Goal: Information Seeking & Learning: Learn about a topic

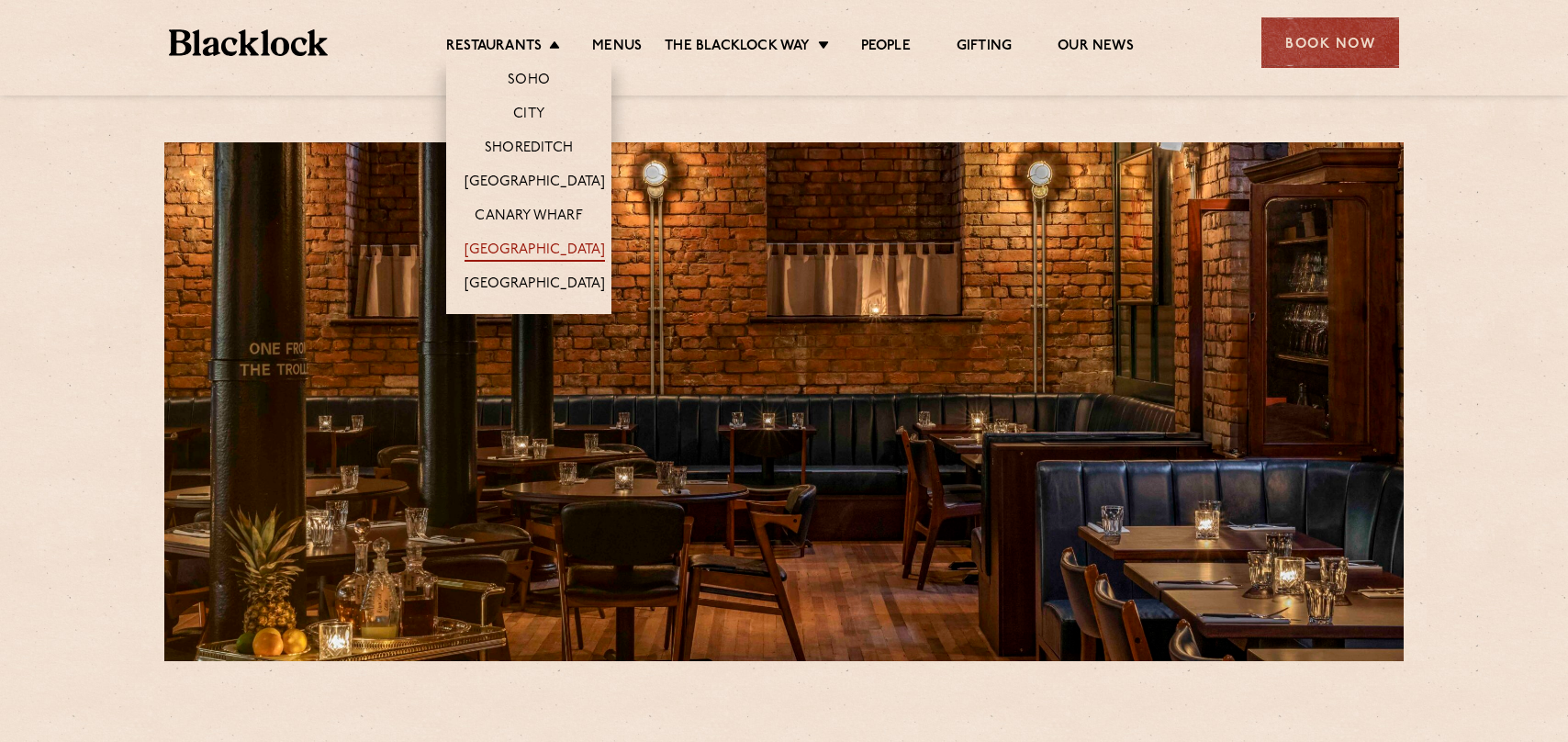
click at [550, 255] on link "[GEOGRAPHIC_DATA]" at bounding box center [535, 252] width 140 height 21
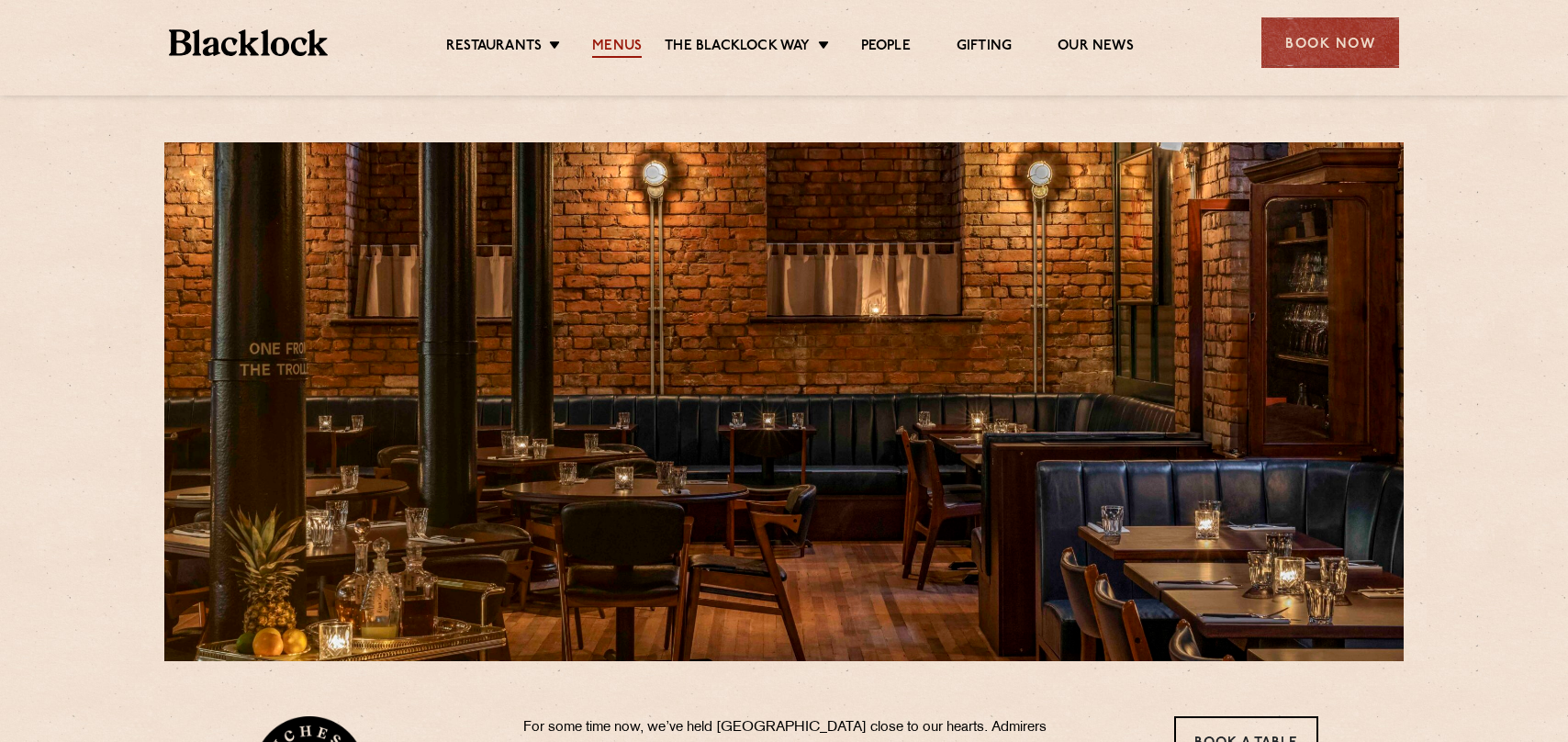
click at [616, 44] on link "Menus" at bounding box center [617, 48] width 50 height 21
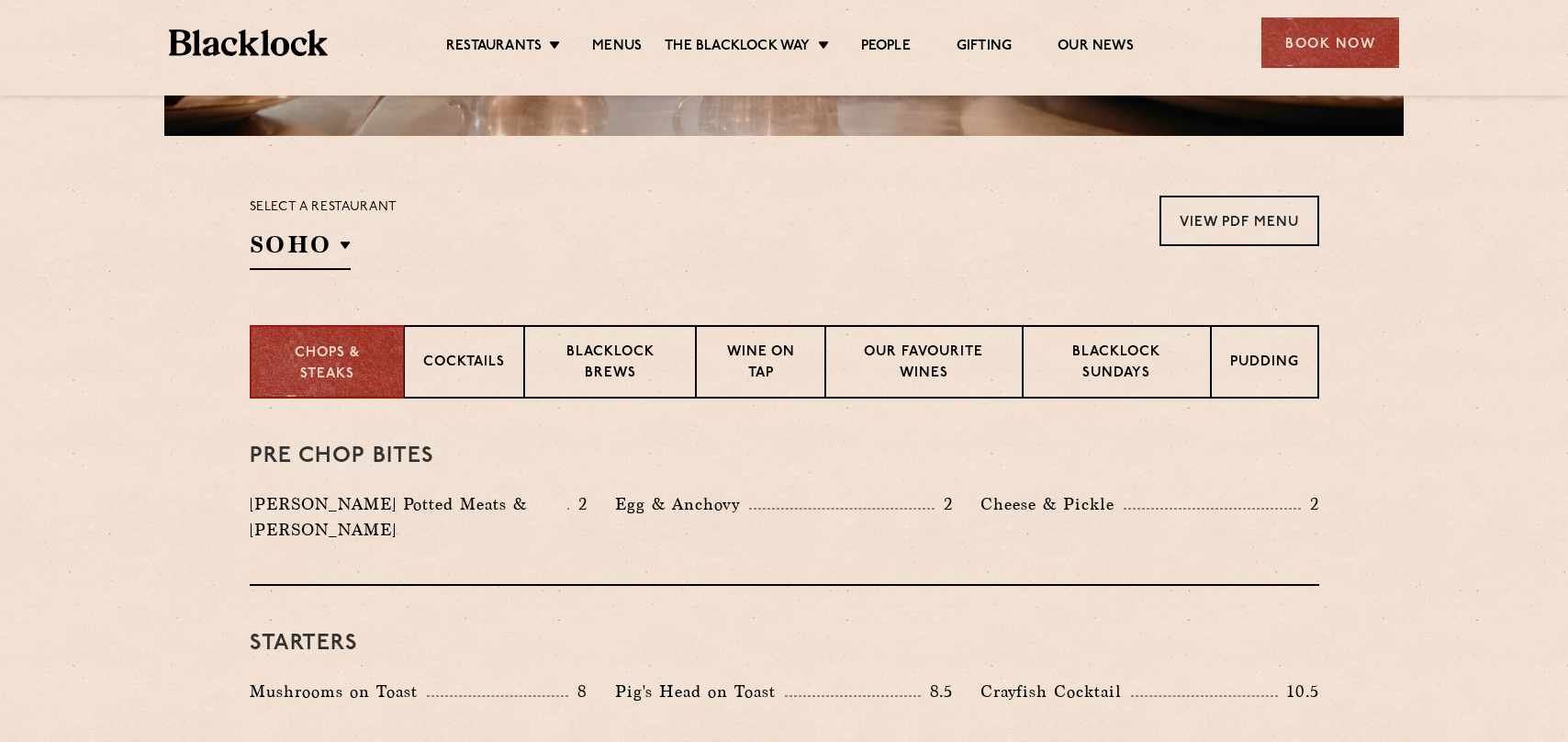
scroll to position [551, 0]
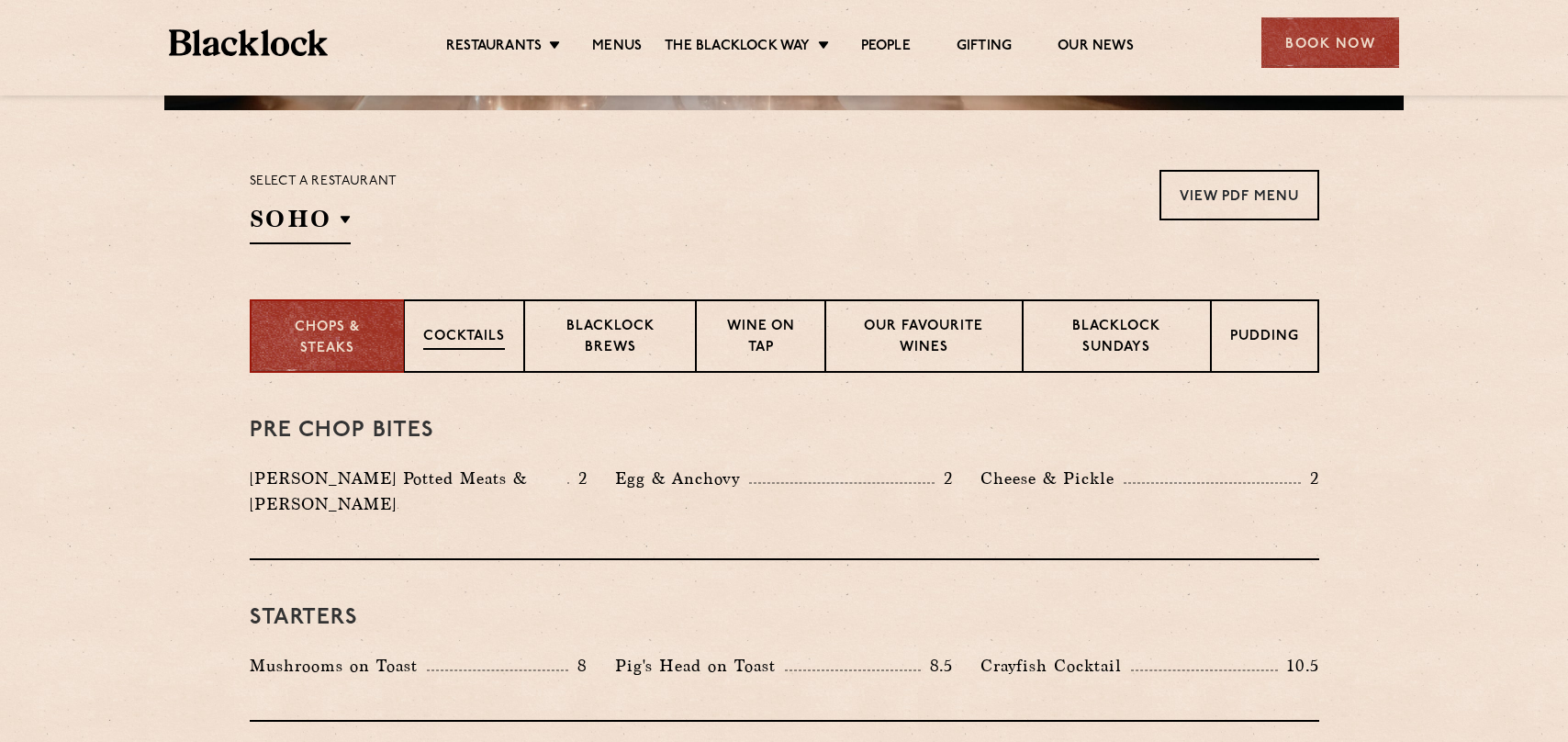
click at [466, 343] on p "Cocktails" at bounding box center [463, 338] width 81 height 23
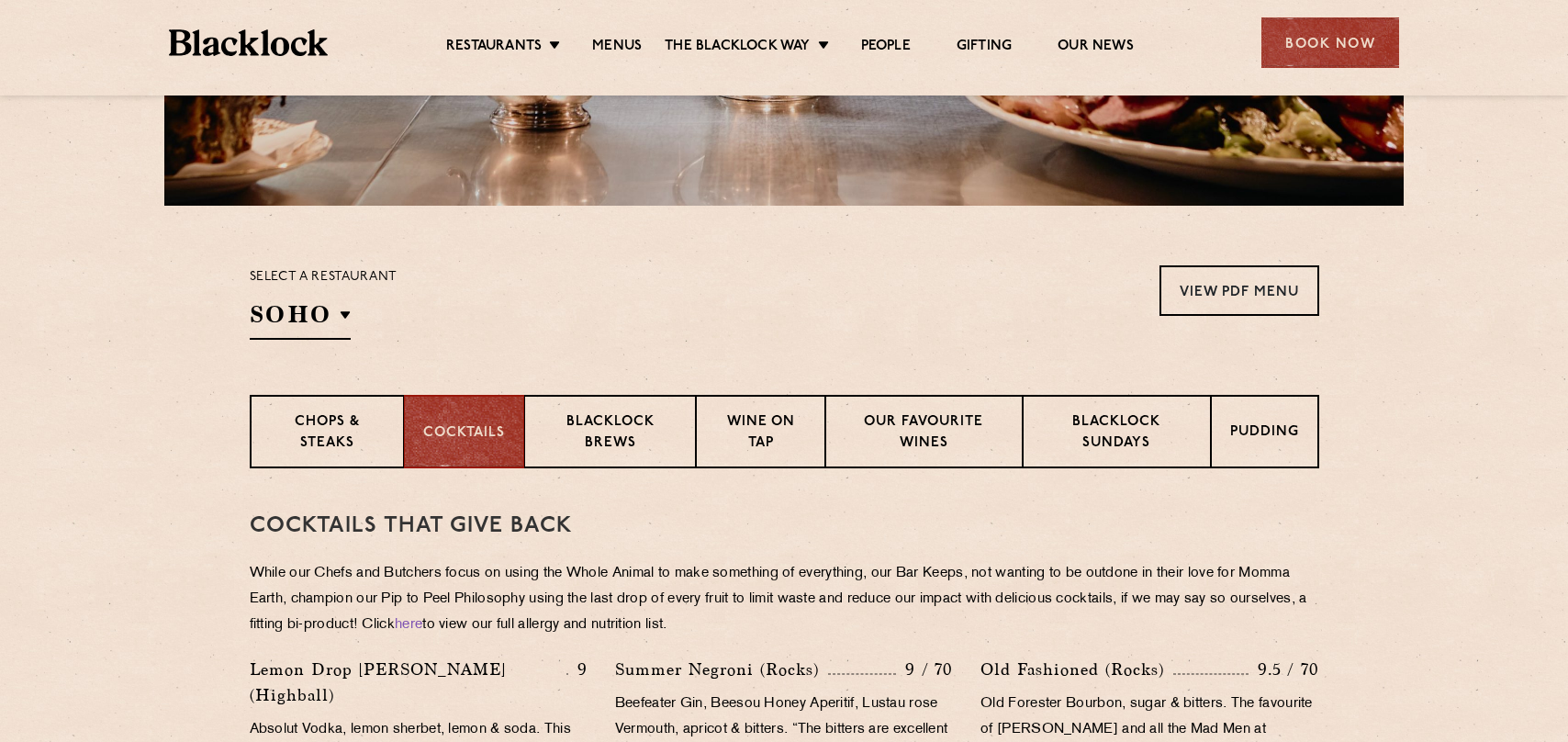
scroll to position [553, 0]
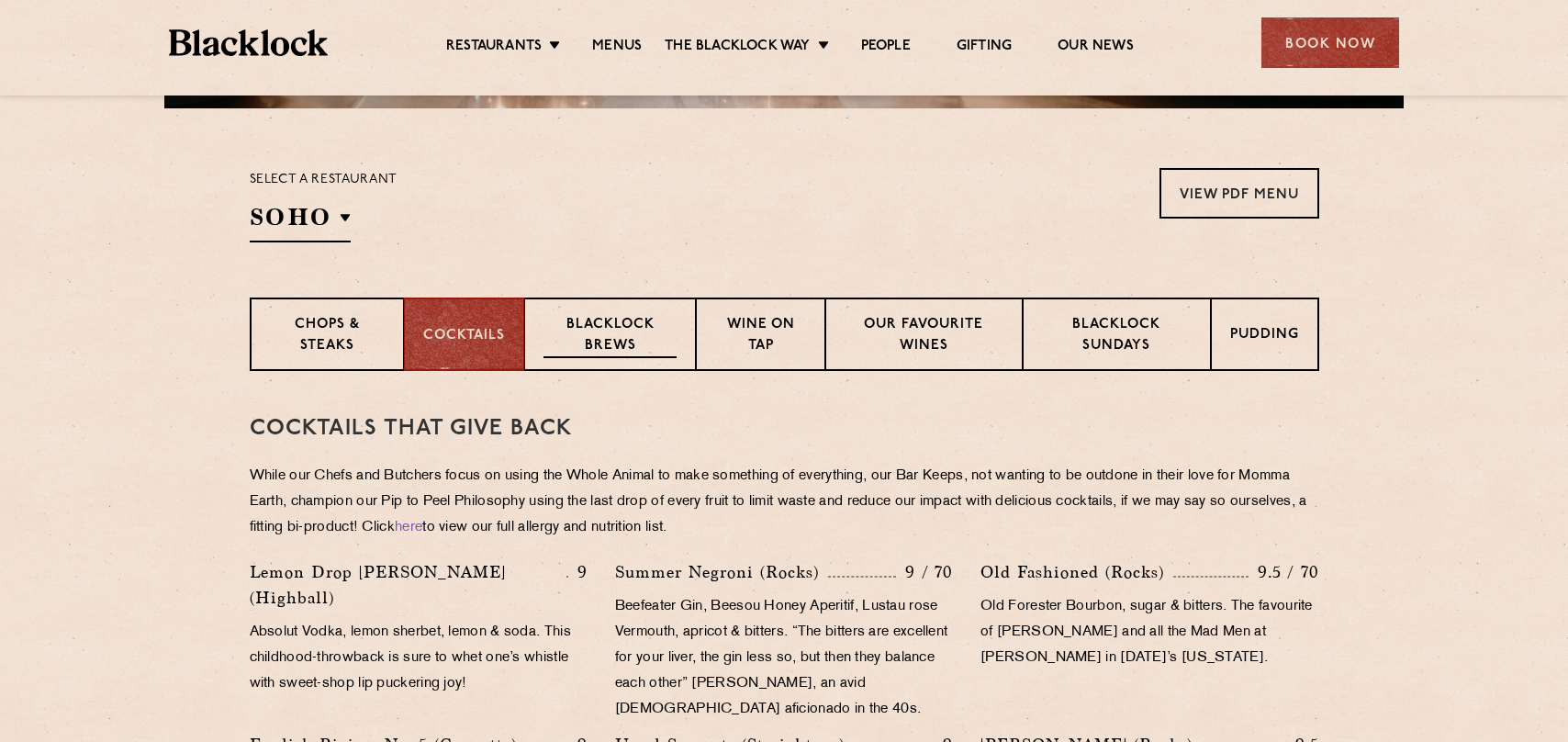
click at [628, 332] on p "Blacklock Brews" at bounding box center [610, 336] width 134 height 43
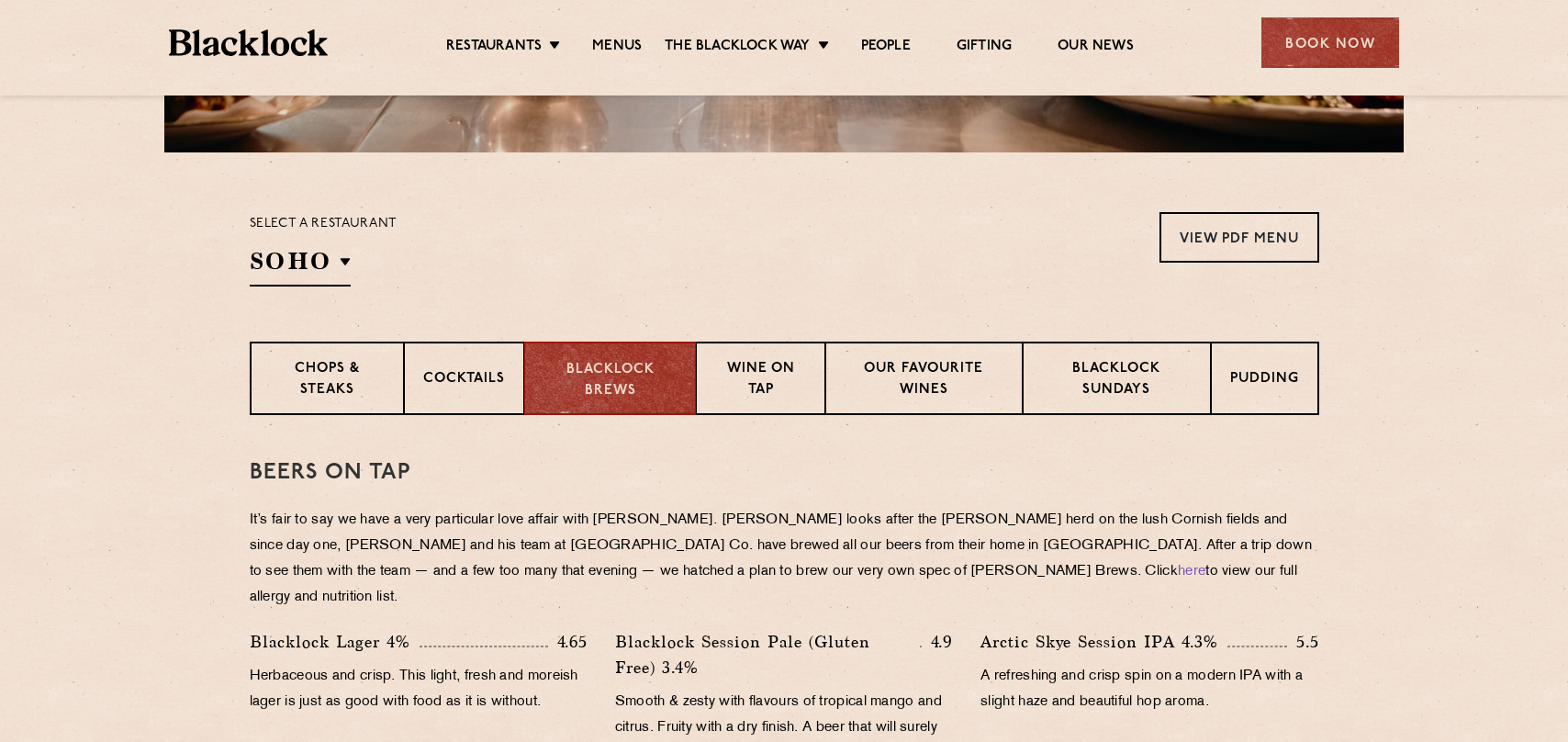
scroll to position [503, 0]
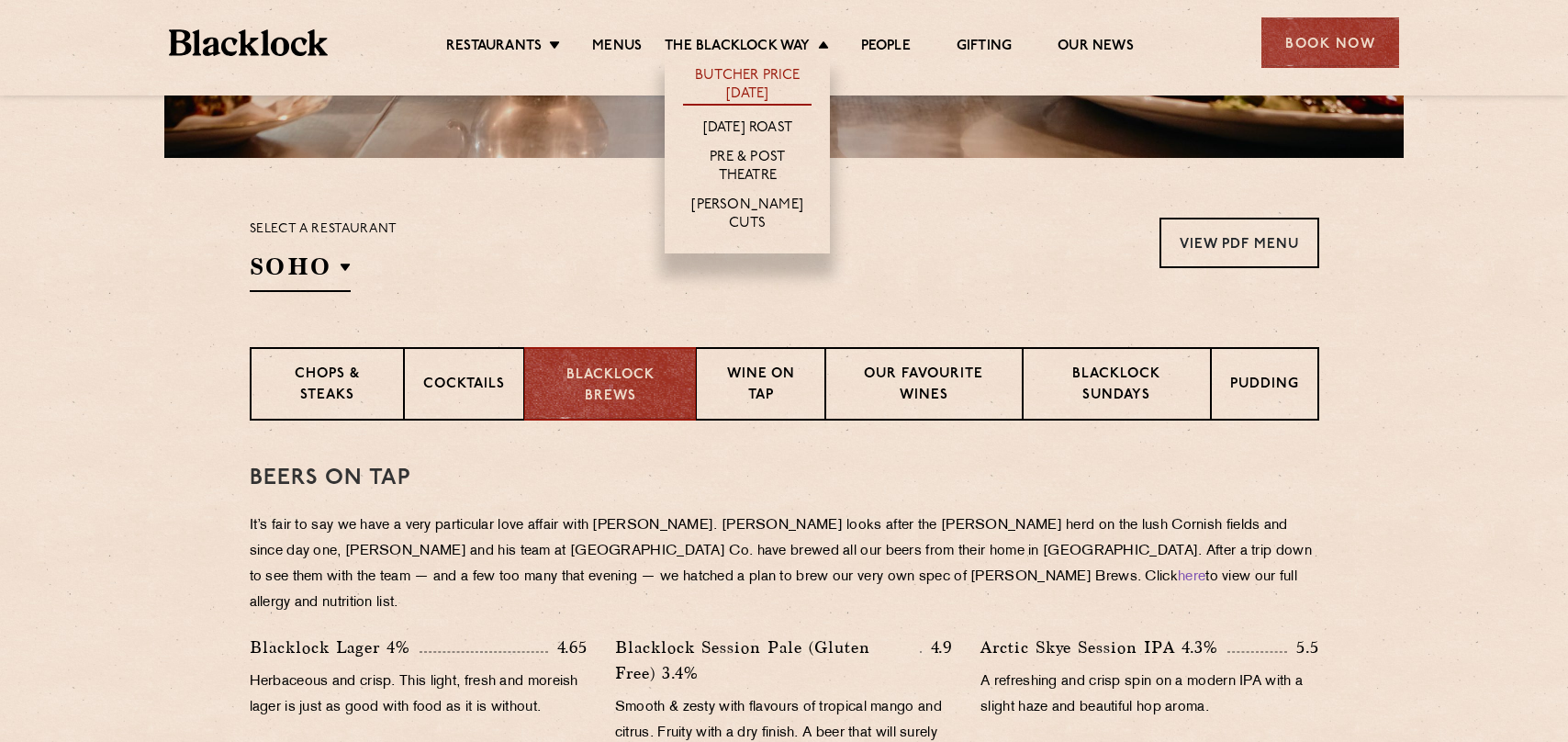
click at [753, 82] on link "Butcher Price [DATE]" at bounding box center [747, 86] width 128 height 38
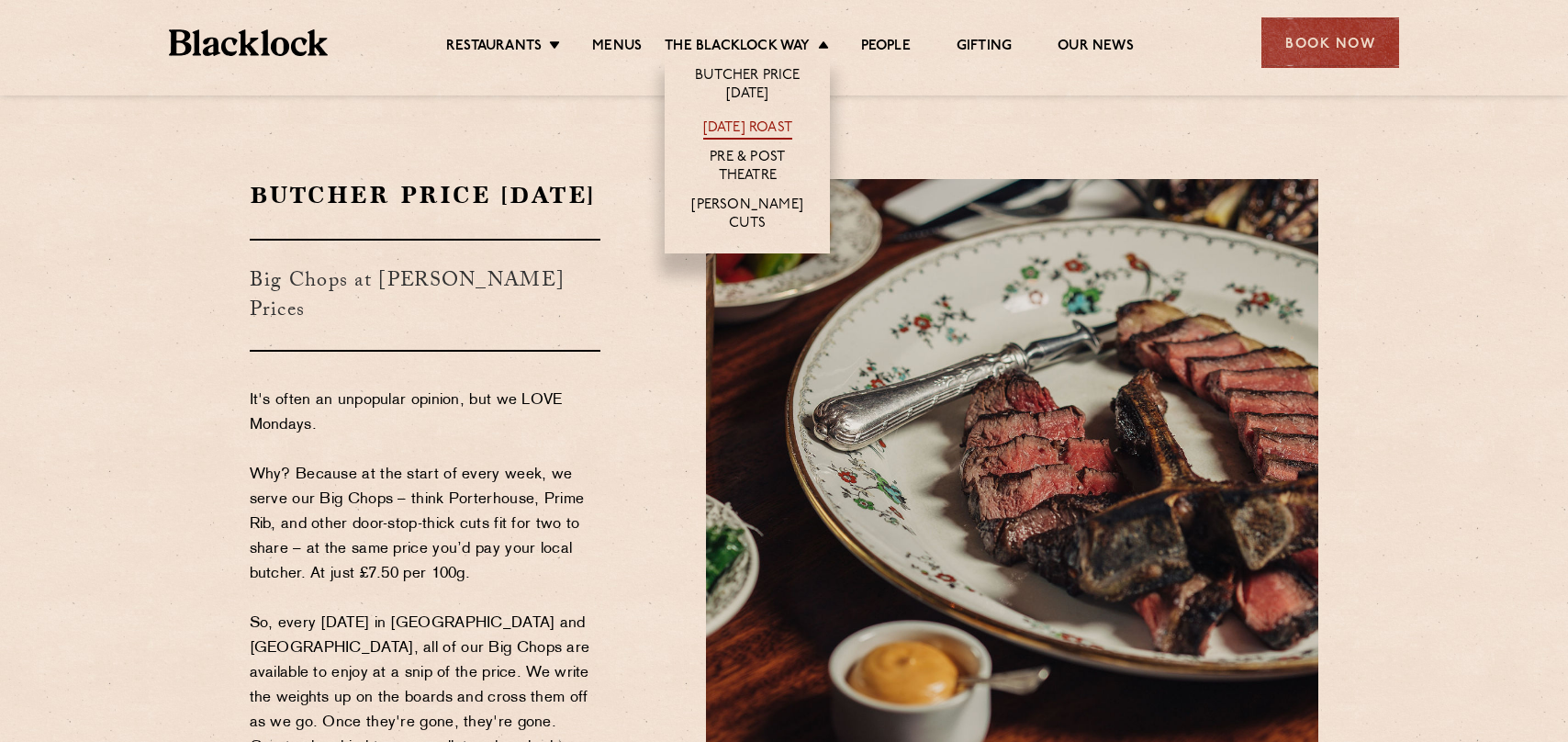
click at [731, 128] on link "[DATE] Roast" at bounding box center [747, 130] width 89 height 21
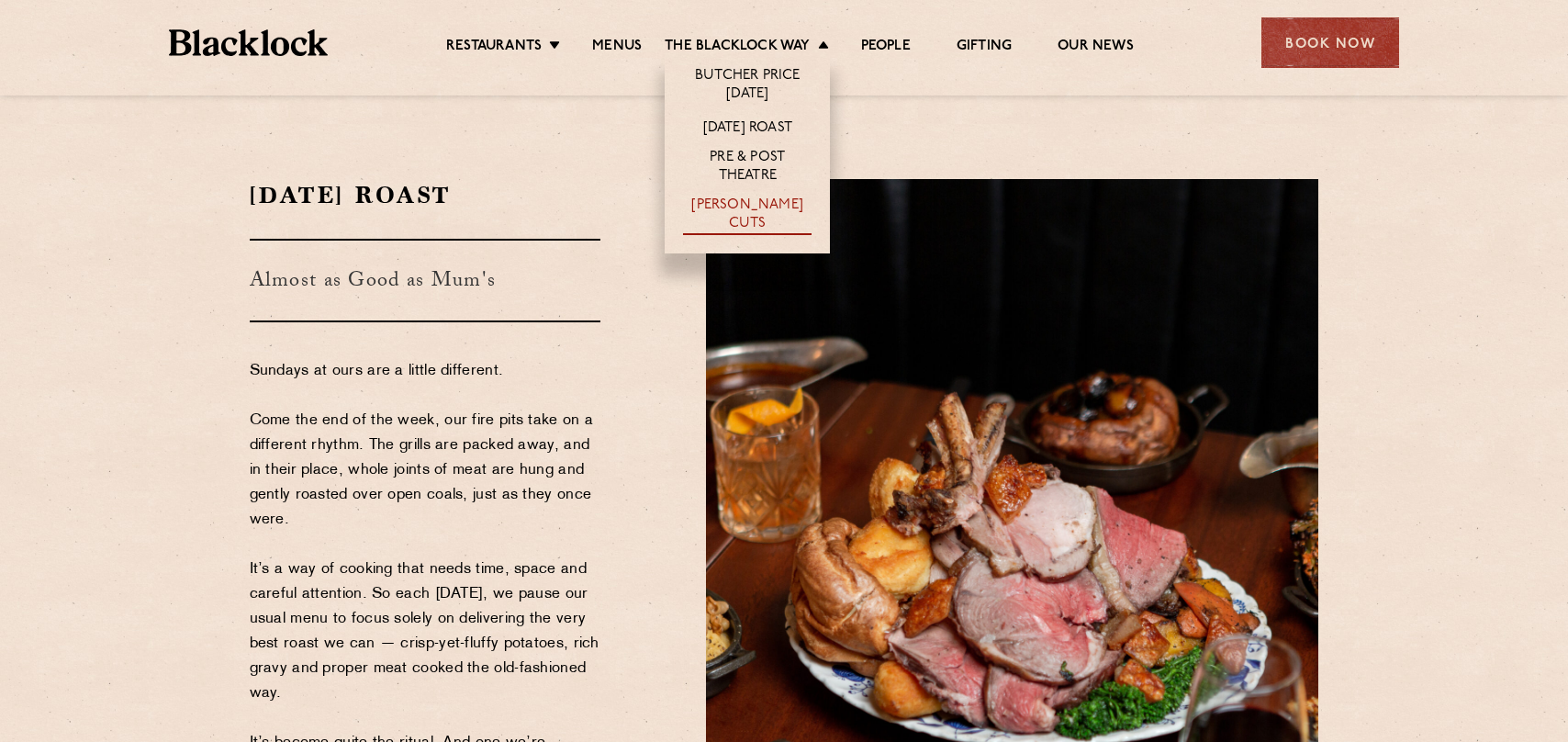
click at [743, 211] on link "[PERSON_NAME] Cuts" at bounding box center [747, 215] width 128 height 38
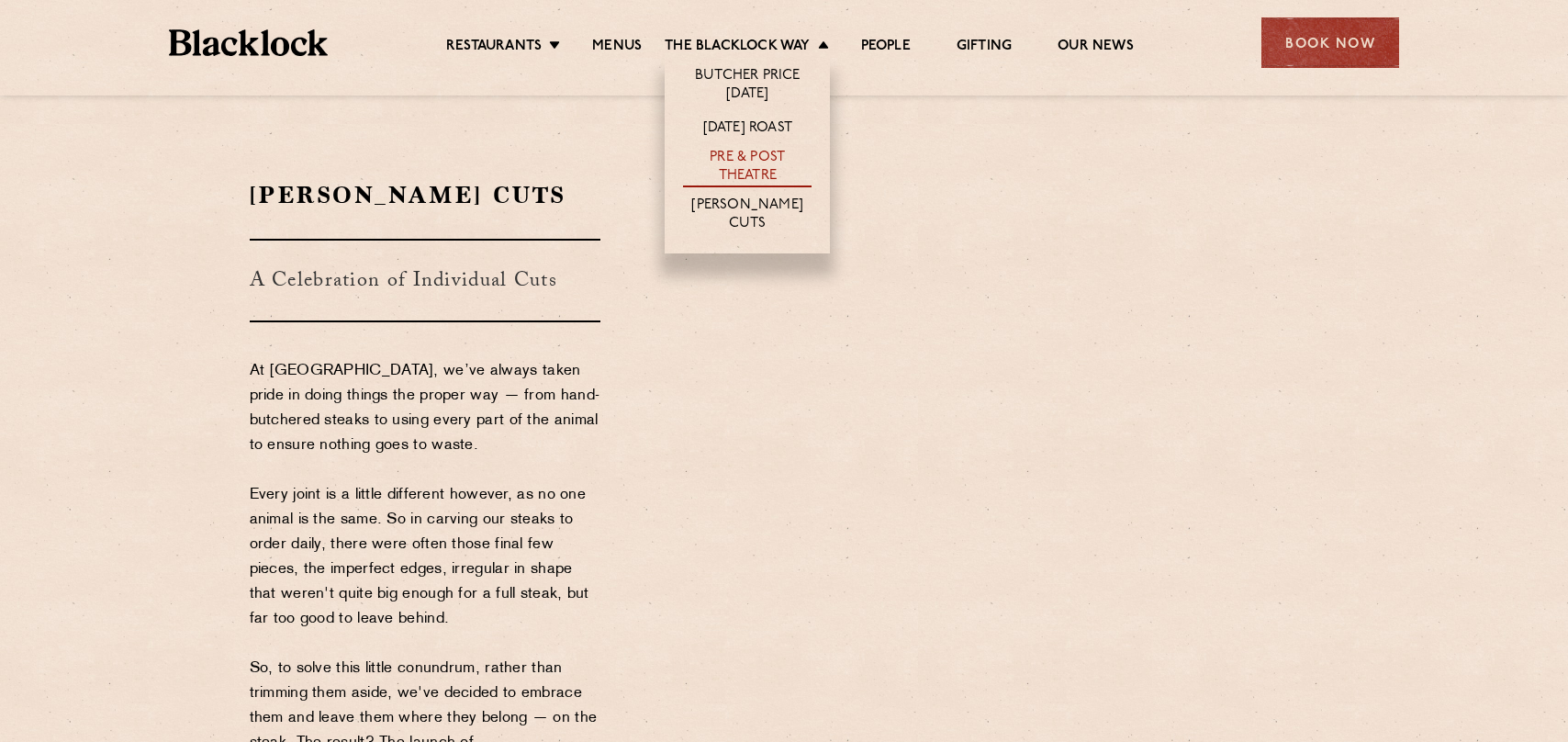
click at [769, 168] on link "Pre & Post Theatre" at bounding box center [747, 167] width 128 height 38
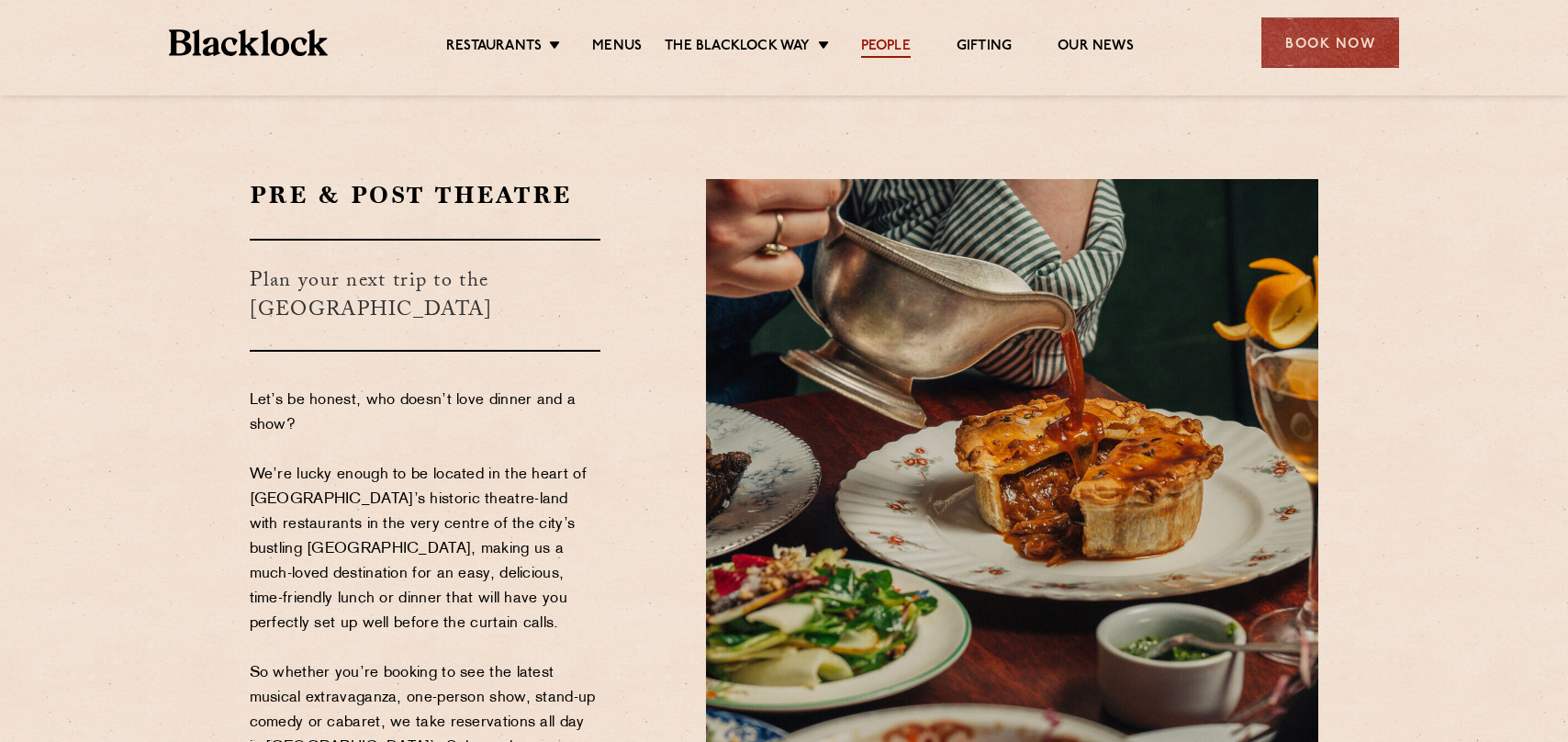
click at [889, 44] on link "People" at bounding box center [886, 48] width 50 height 21
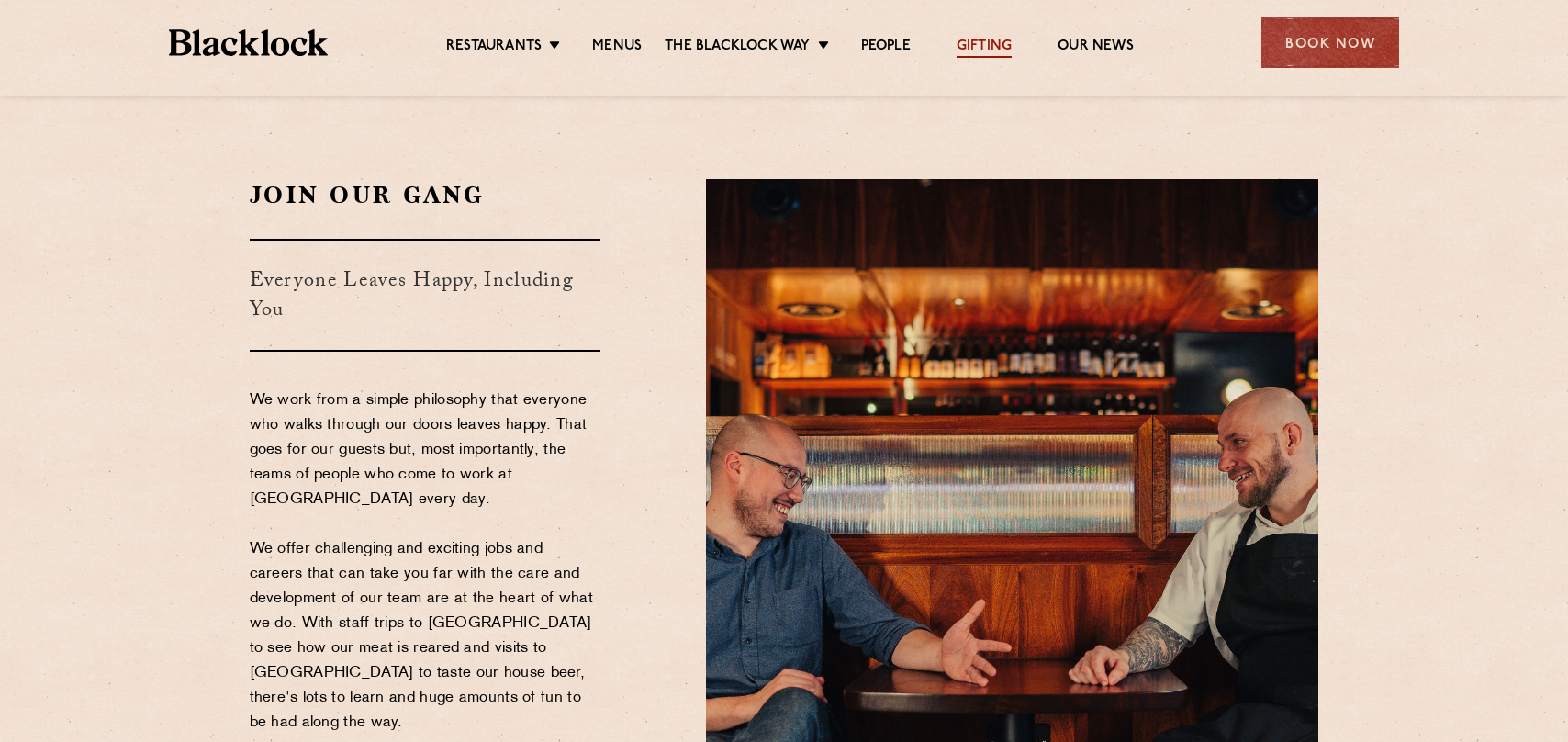
click at [994, 39] on link "Gifting" at bounding box center [984, 48] width 55 height 21
click at [613, 49] on link "Menus" at bounding box center [617, 48] width 50 height 21
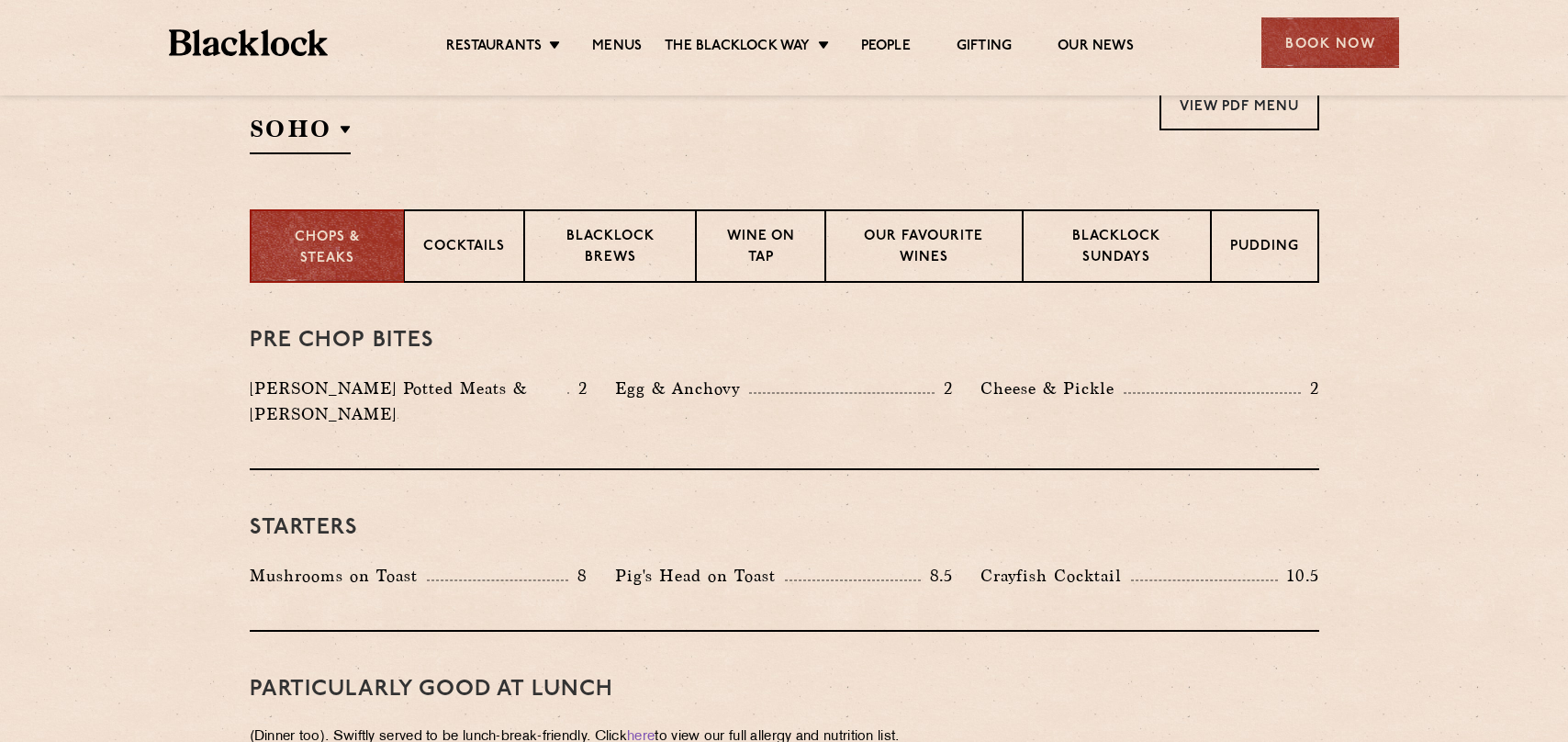
scroll to position [643, 0]
click at [746, 251] on p "Wine on Tap" at bounding box center [760, 246] width 90 height 43
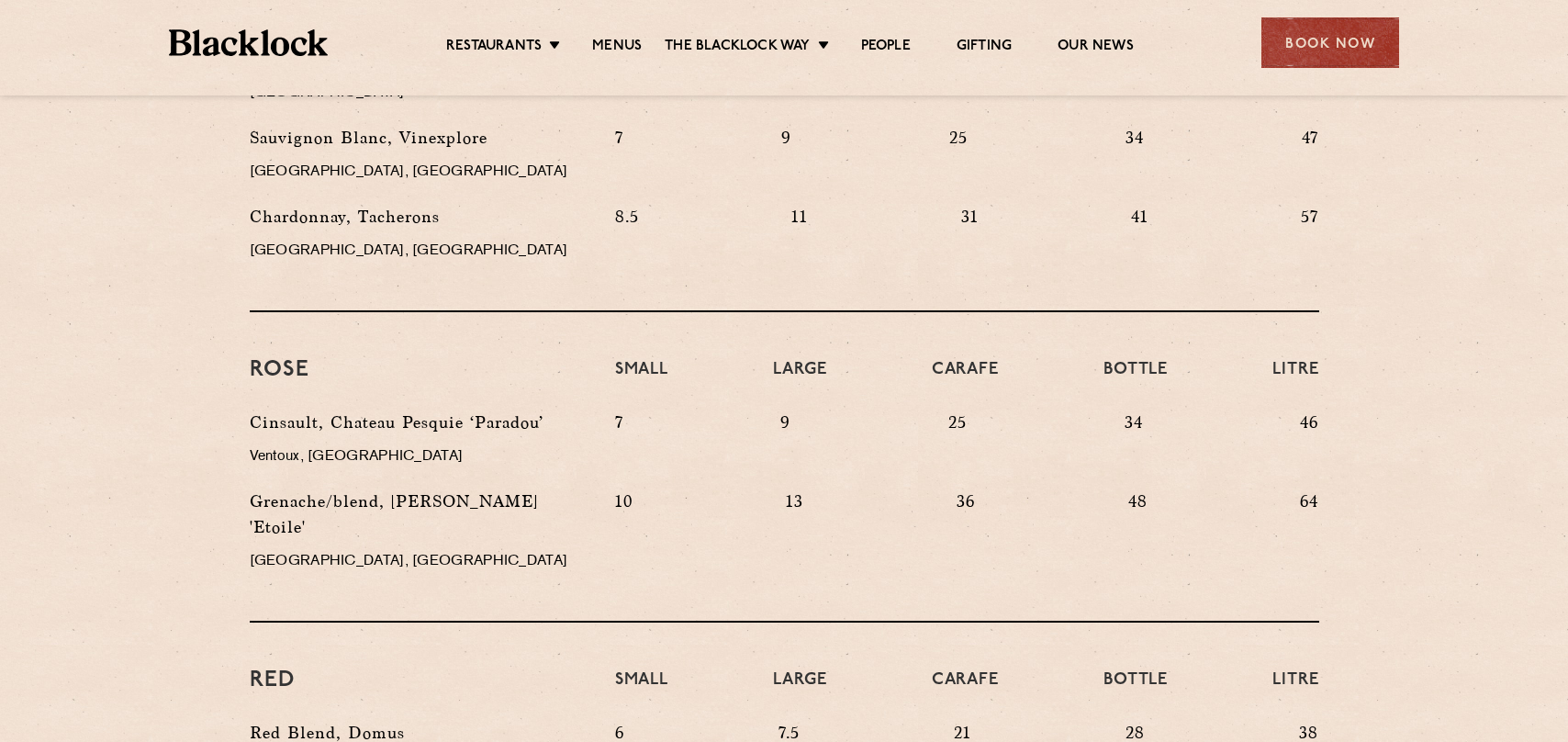
scroll to position [1193, 0]
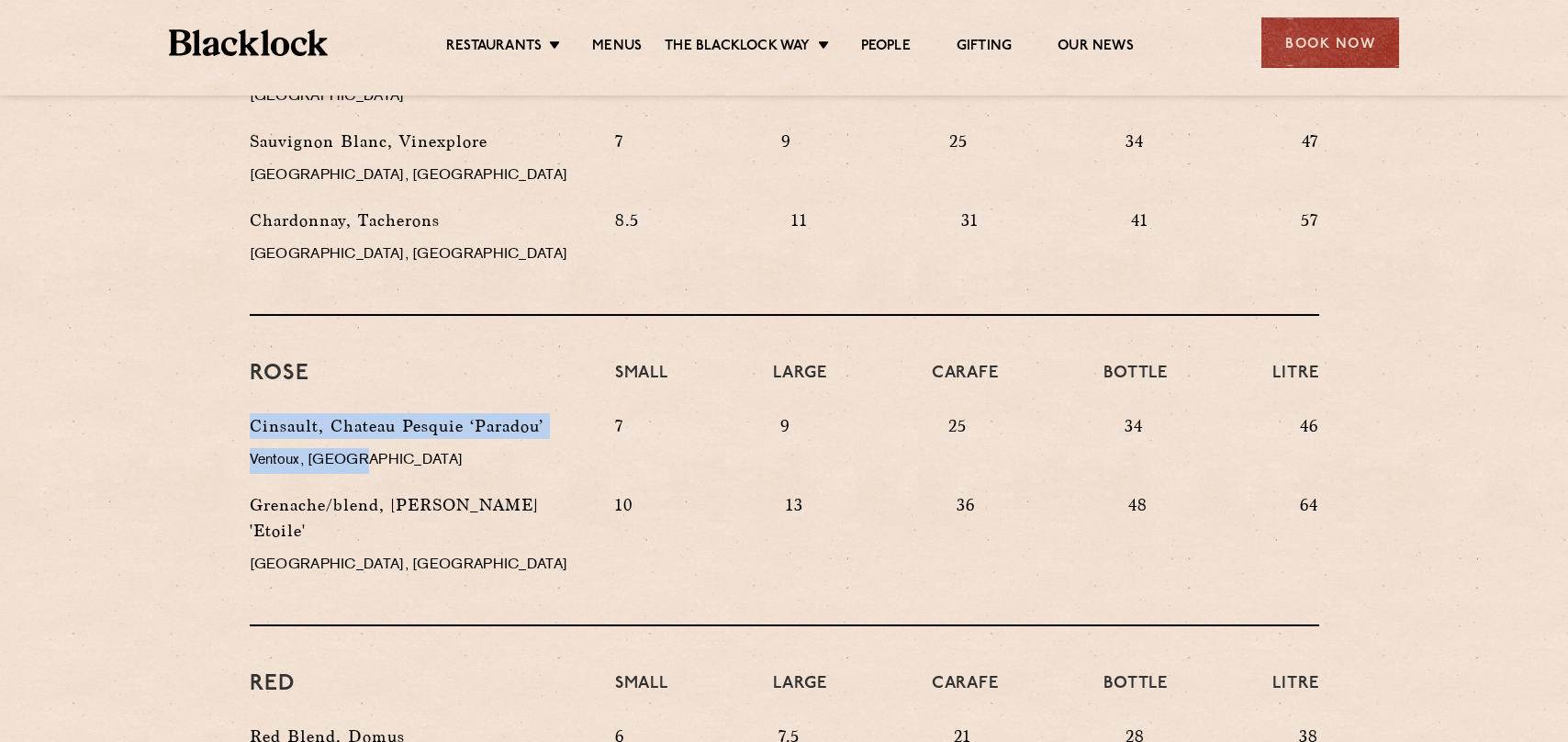
drag, startPoint x: 252, startPoint y: 400, endPoint x: 470, endPoint y: 418, distance: 218.7
click at [470, 418] on div "Cinsault, Chateau Pesquie ‘Paradou’ Ventoux, France" at bounding box center [418, 452] width 365 height 79
copy div "Cinsault, Chateau Pesquie ‘Paradou’ Ventoux, France"
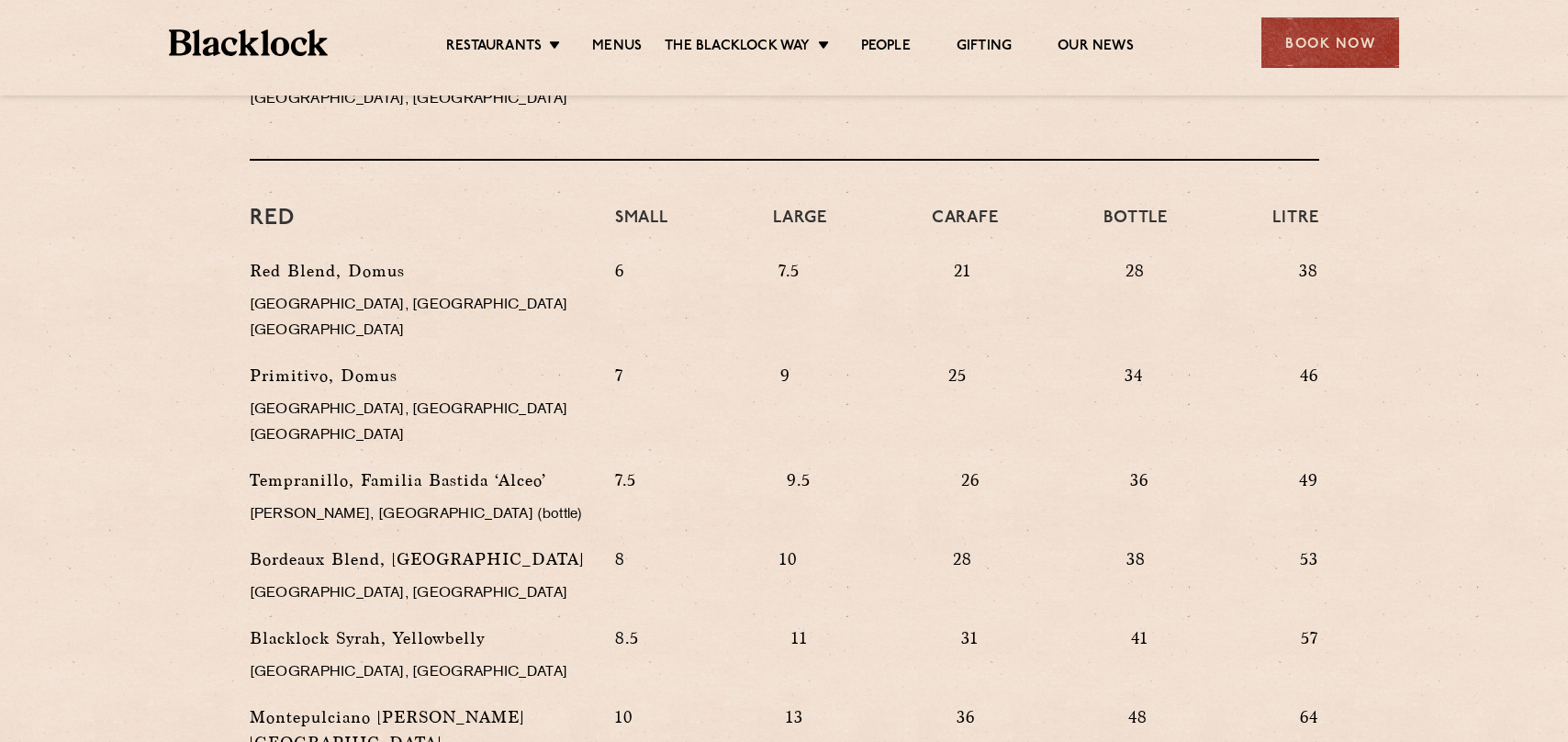
scroll to position [1744, 0]
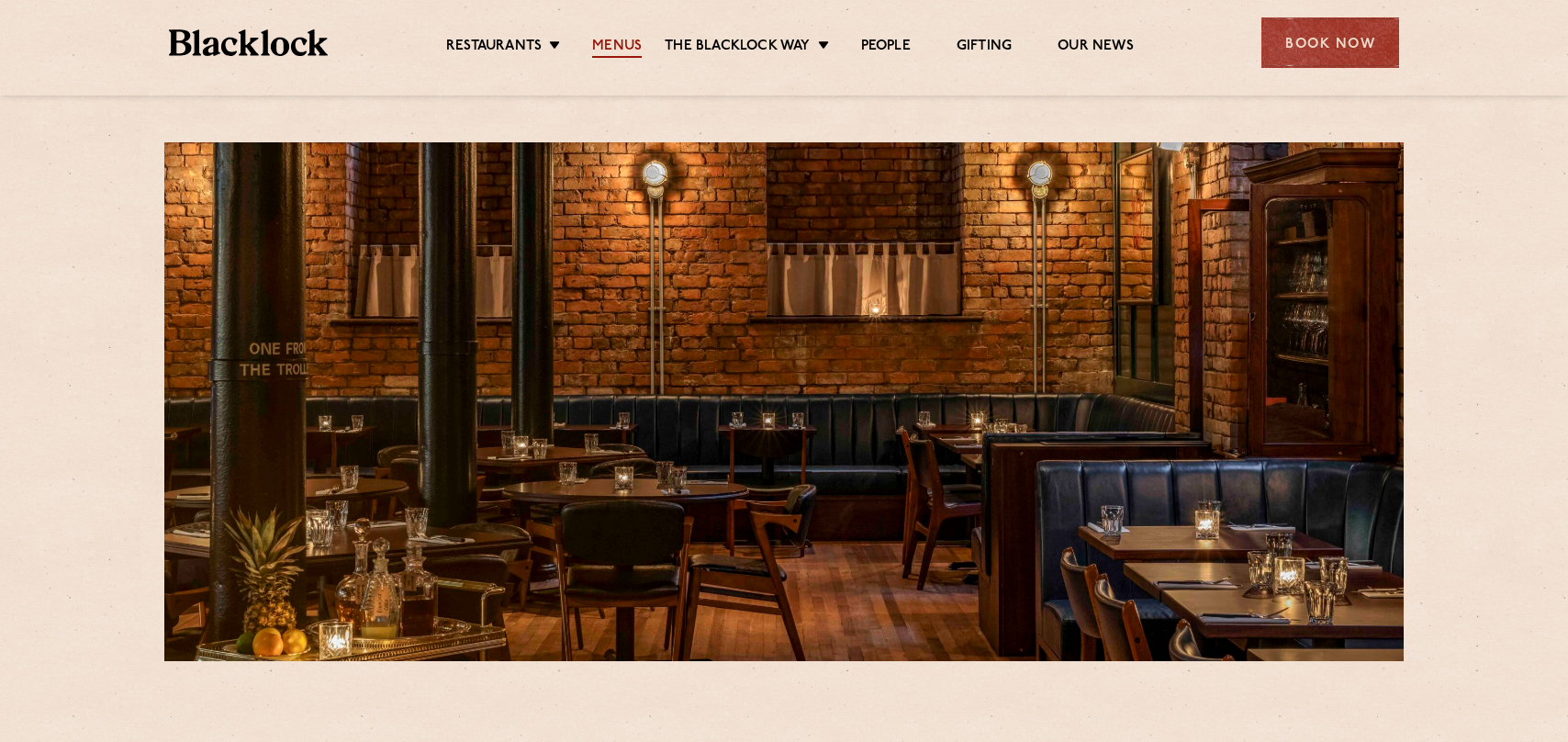
click at [629, 45] on link "Menus" at bounding box center [617, 48] width 50 height 21
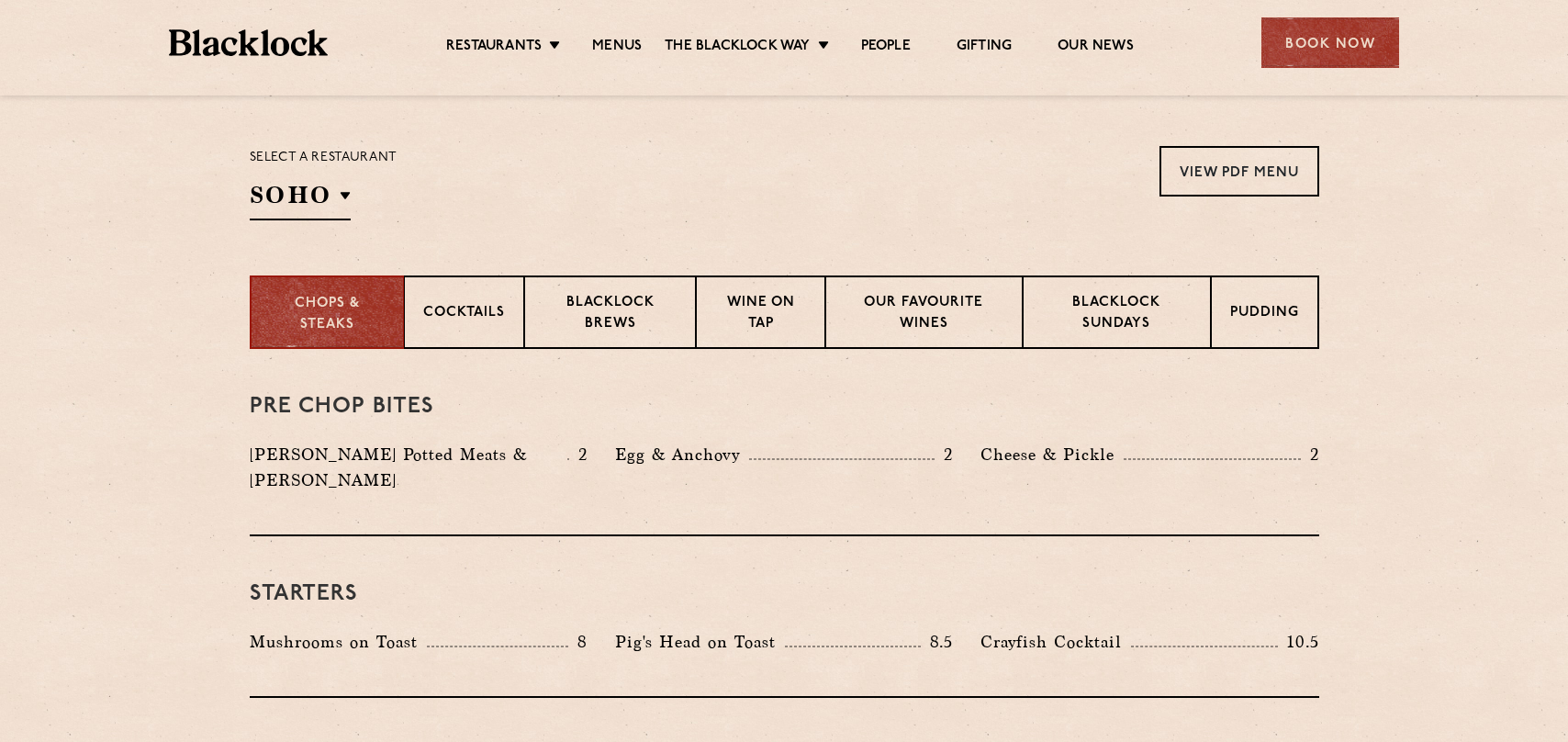
scroll to position [643, 0]
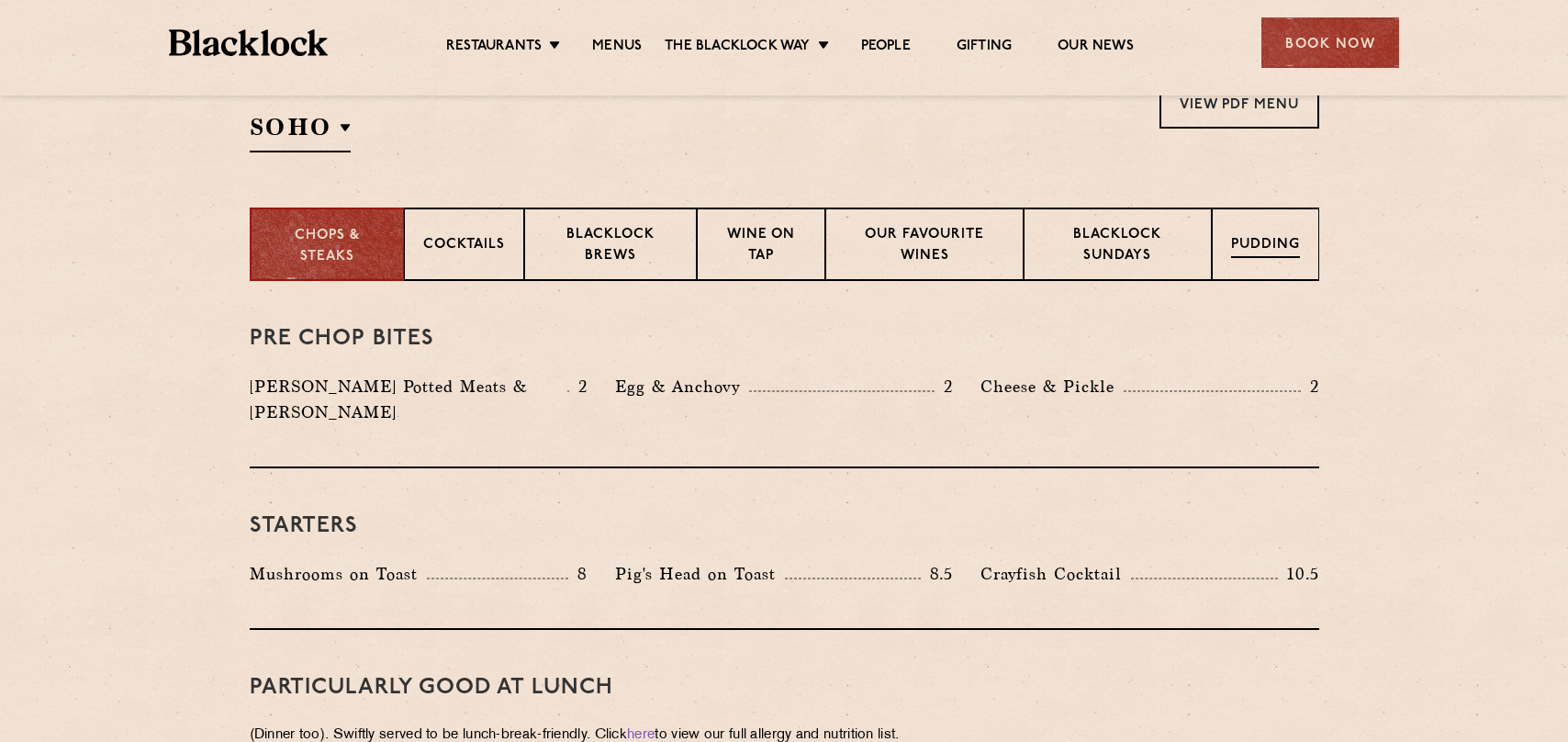
click at [1248, 239] on p "Pudding" at bounding box center [1266, 246] width 69 height 23
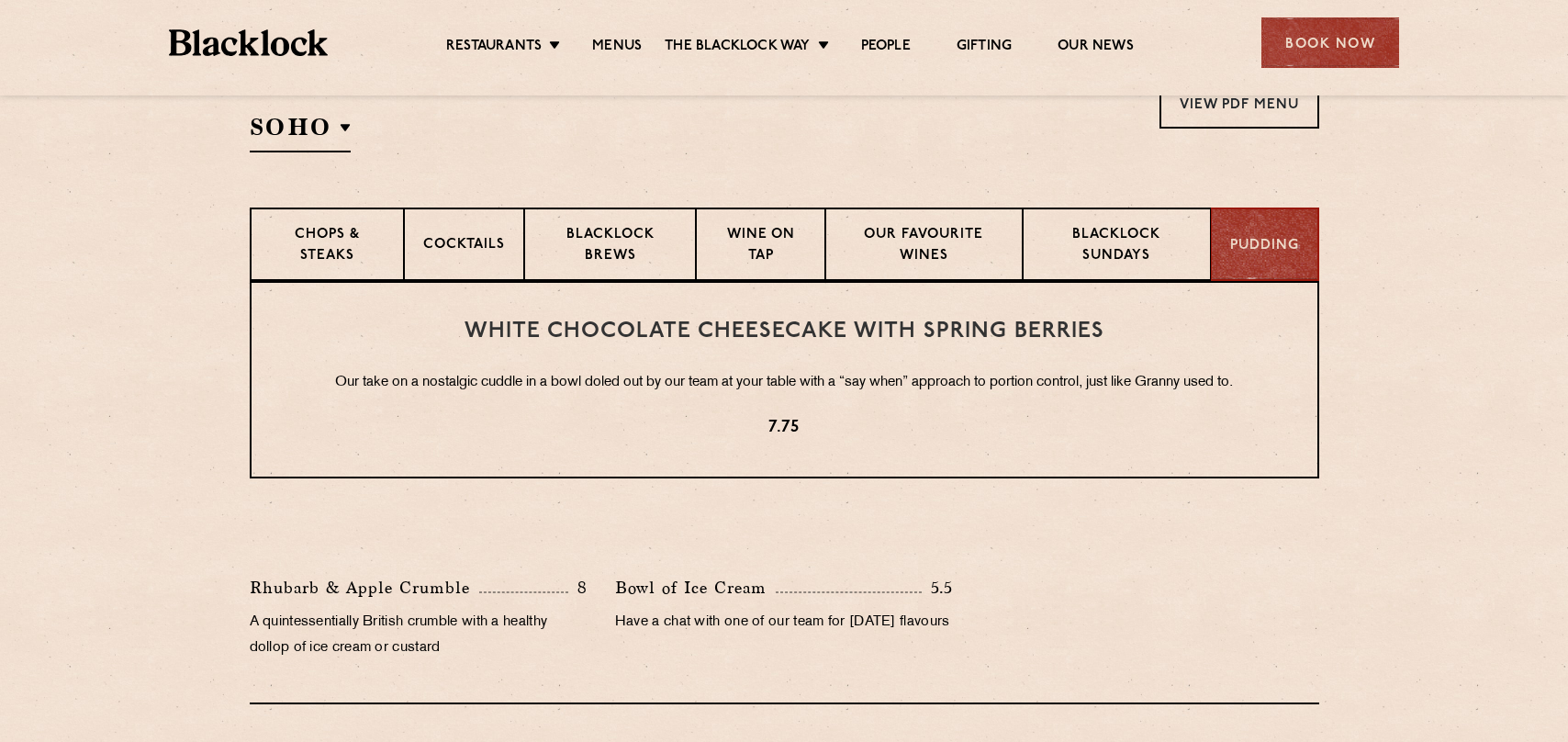
click at [1470, 341] on section "White Chocolate Cheesecake with Spring Berries Our take on a nostalgic cuddle i…" at bounding box center [784, 492] width 1568 height 423
click at [1091, 234] on p "Blacklock Sundays" at bounding box center [1116, 246] width 149 height 43
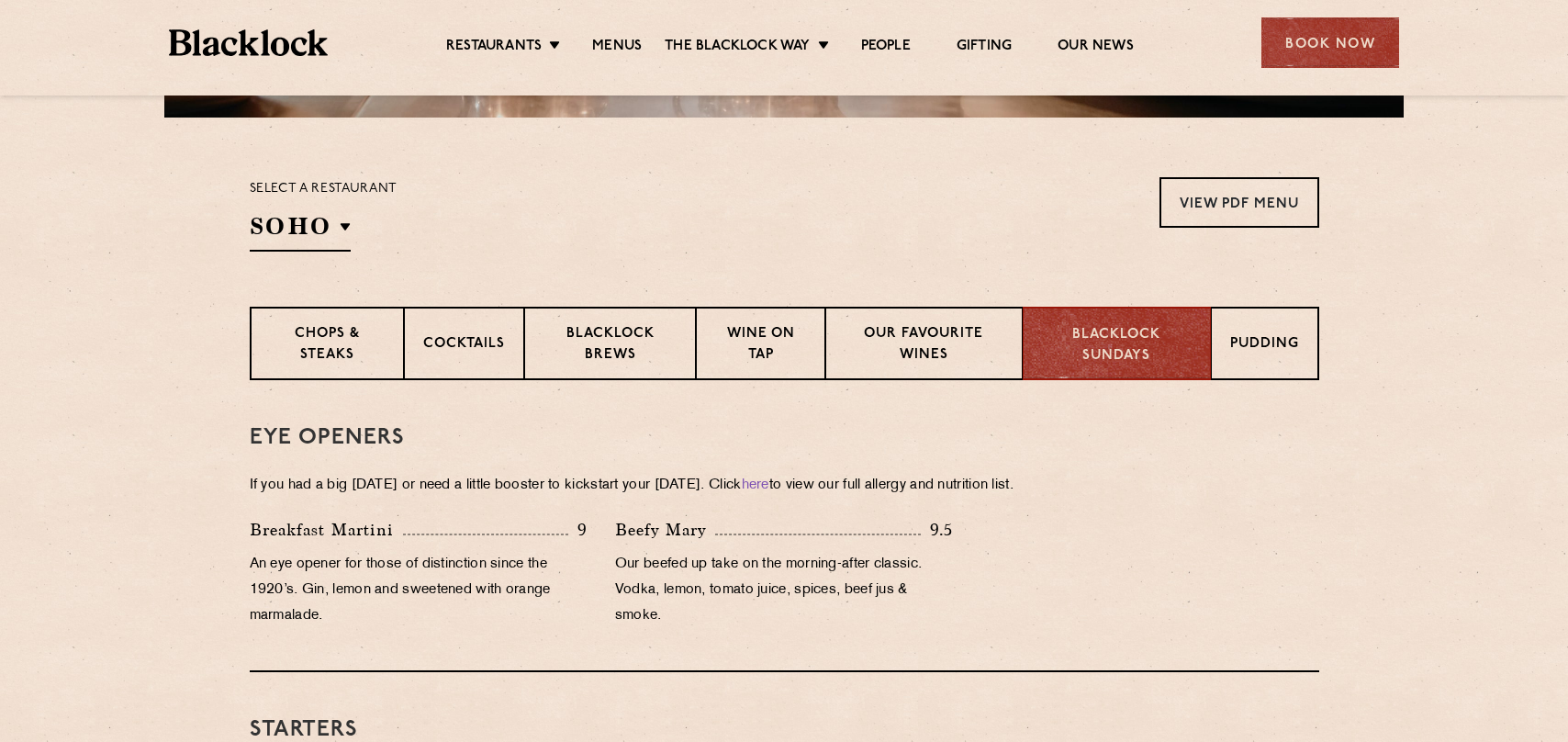
scroll to position [551, 0]
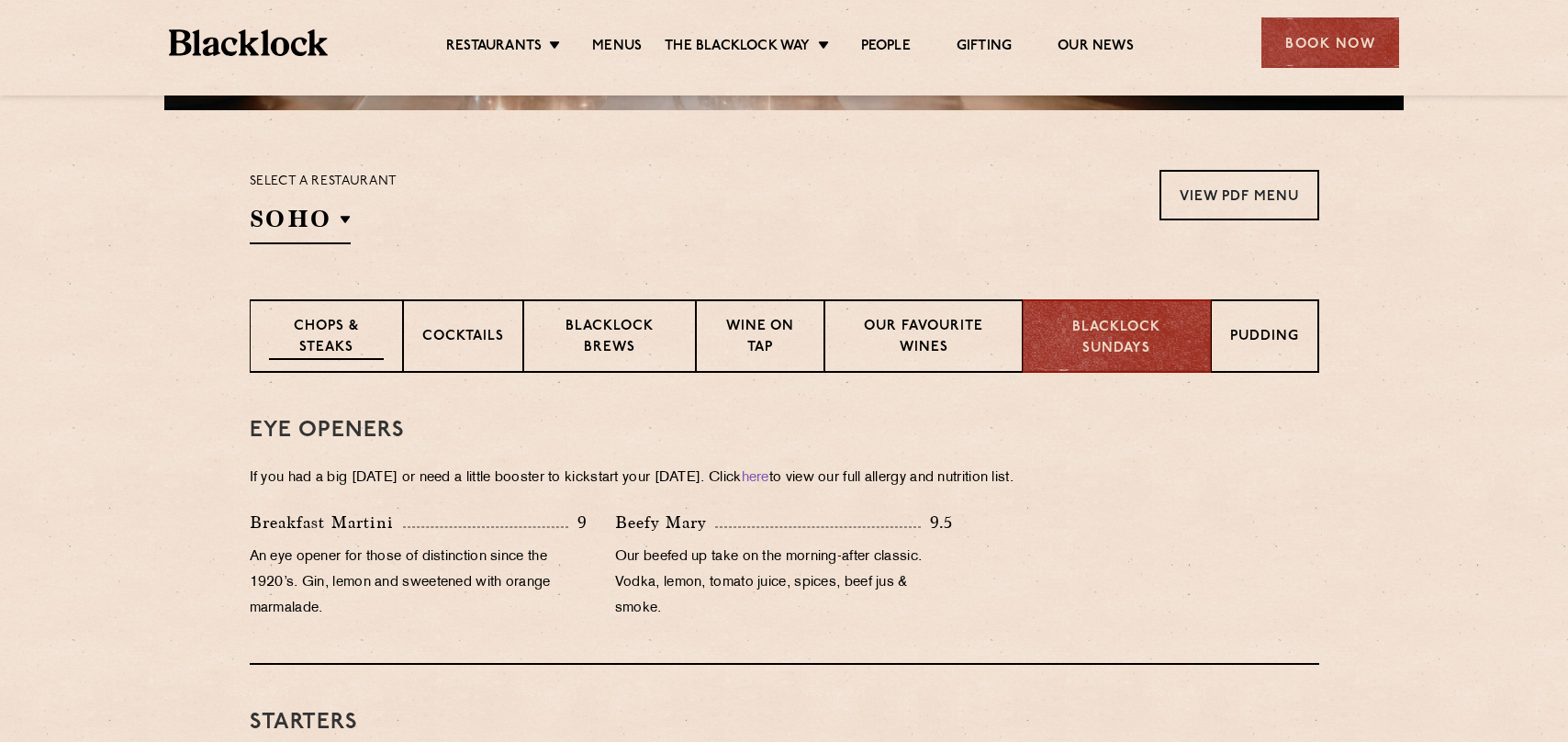
drag, startPoint x: 337, startPoint y: 322, endPoint x: 341, endPoint y: 312, distance: 10.8
click at [340, 313] on div "Chops & Steaks" at bounding box center [327, 336] width 154 height 73
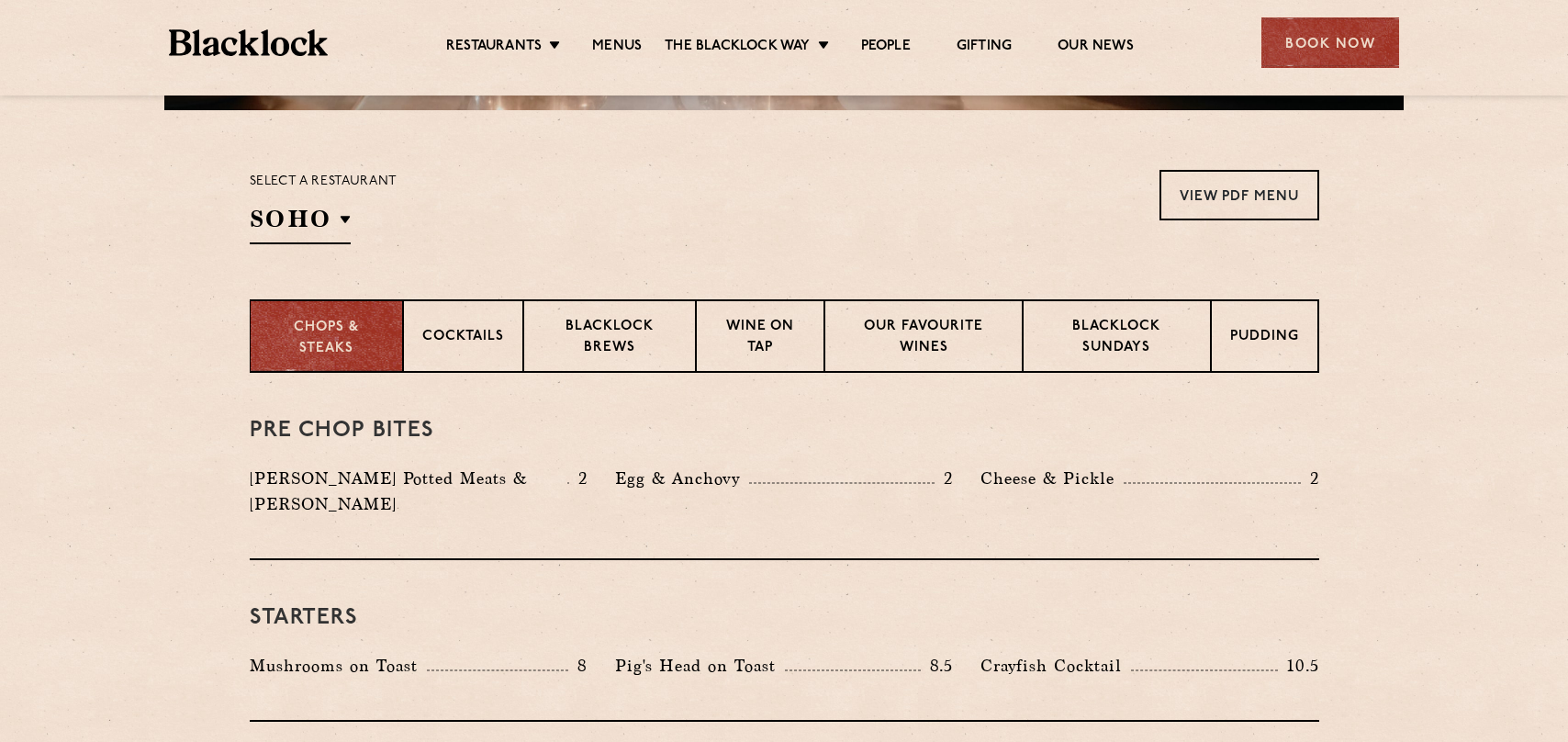
click at [324, 334] on p "Chops & Steaks" at bounding box center [326, 338] width 115 height 41
